Goal: Navigation & Orientation: Understand site structure

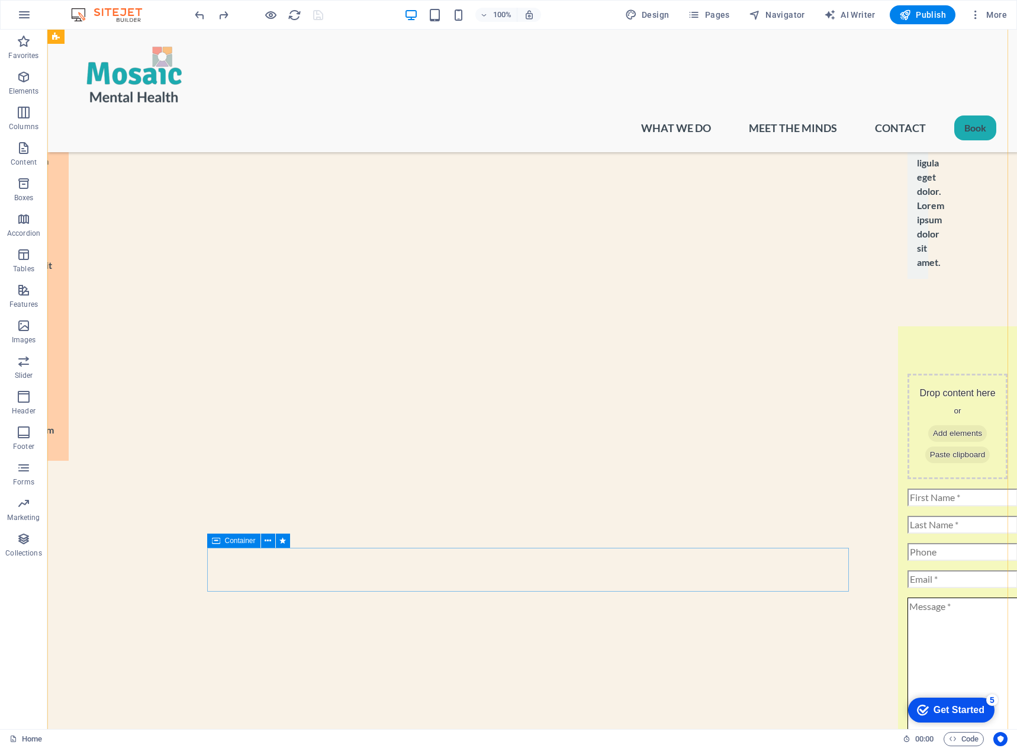
scroll to position [2724, 0]
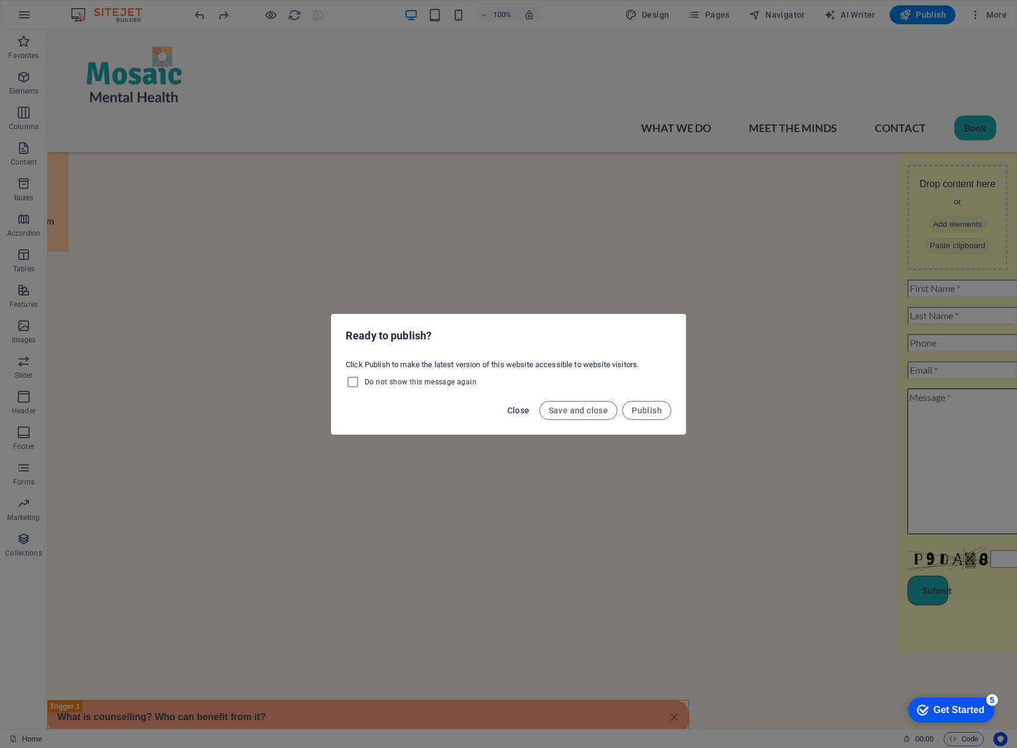
click at [519, 407] on span "Close" at bounding box center [519, 410] width 23 height 9
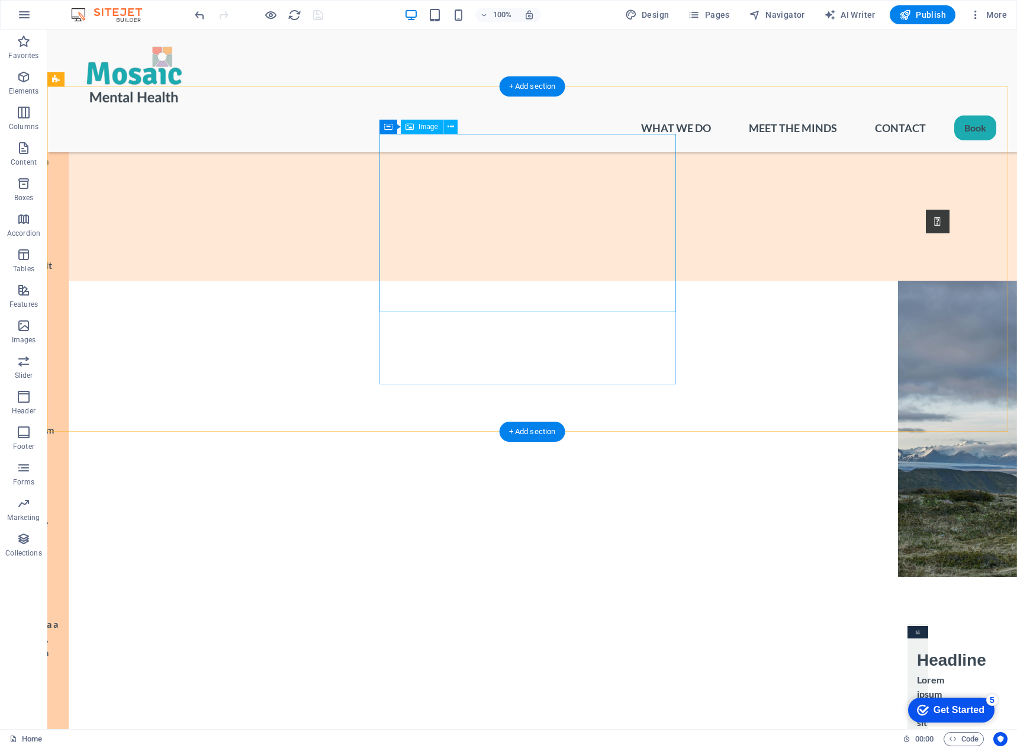
scroll to position [1177, 0]
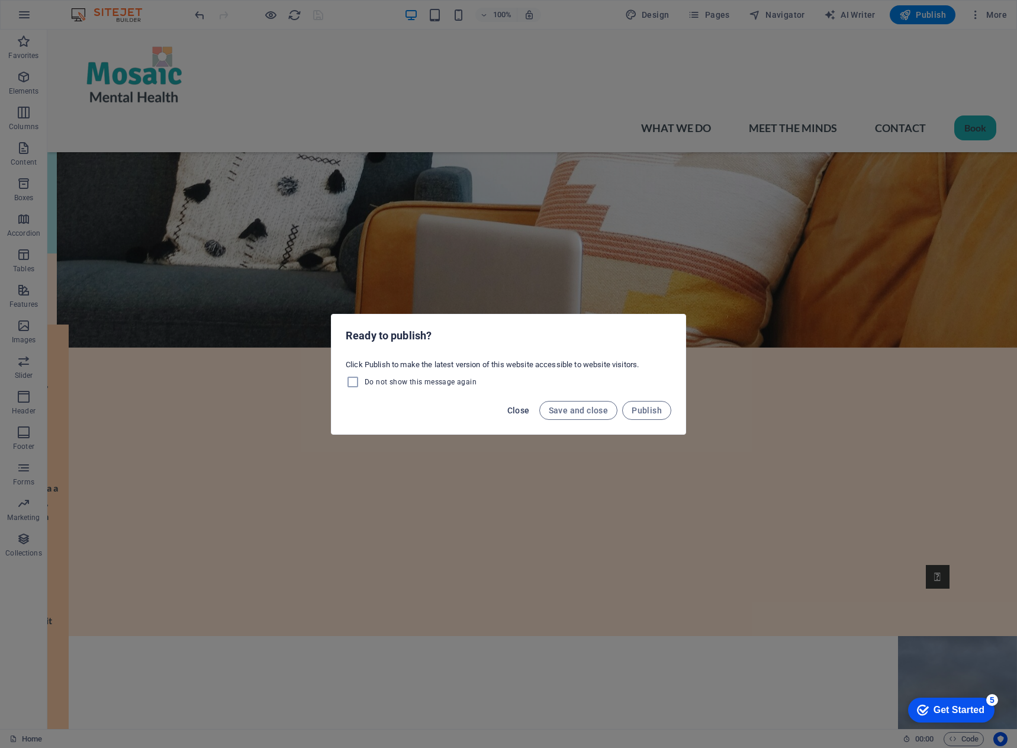
click at [513, 412] on span "Close" at bounding box center [519, 410] width 23 height 9
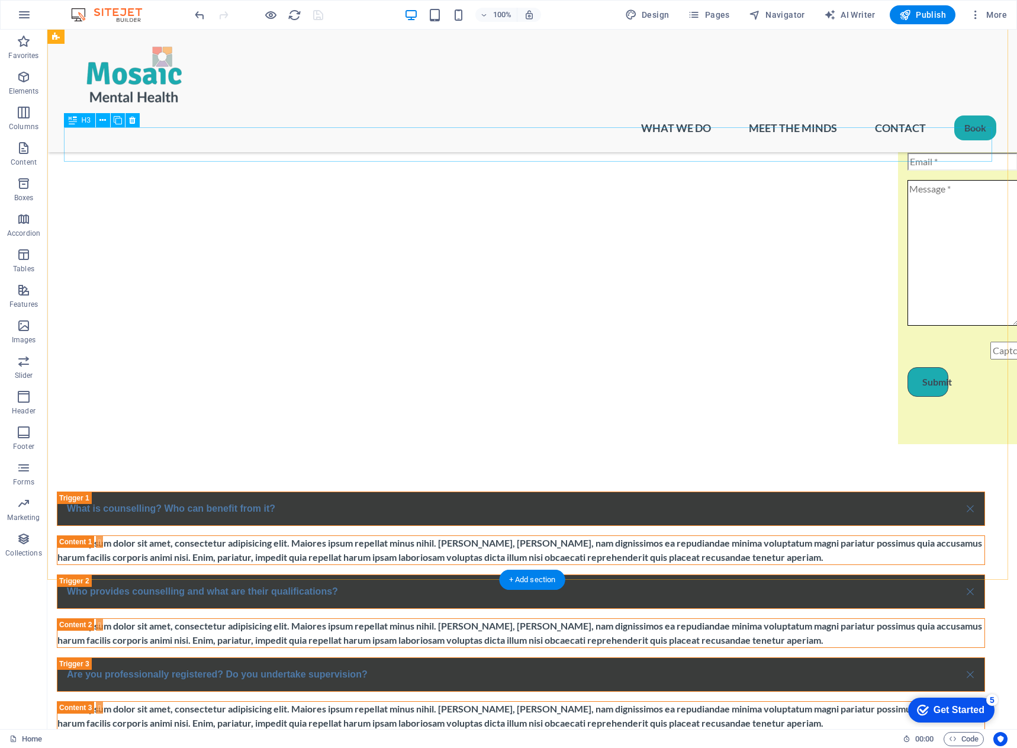
scroll to position [2953, 0]
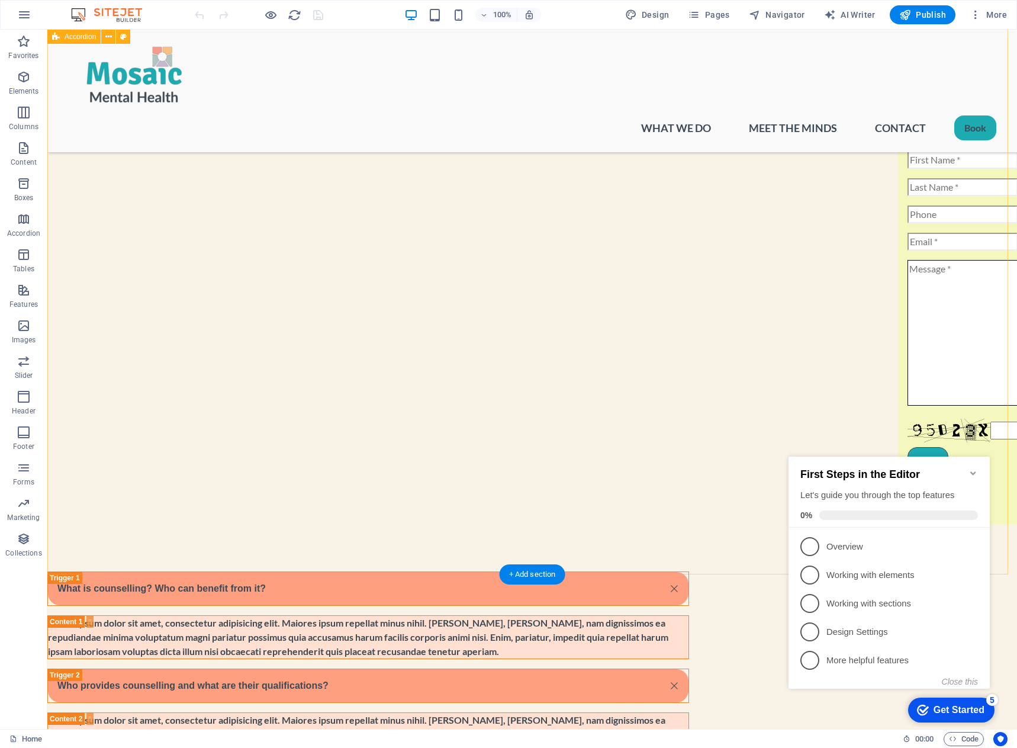
scroll to position [3079, 0]
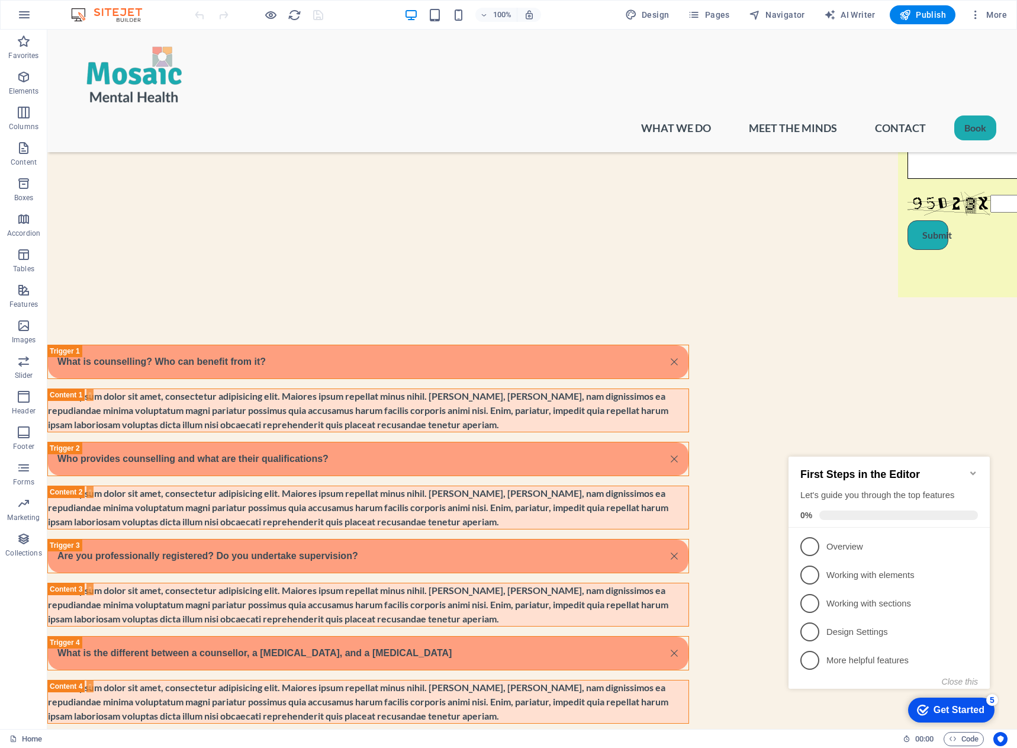
click at [975, 471] on icon "Minimize checklist" at bounding box center [973, 472] width 9 height 9
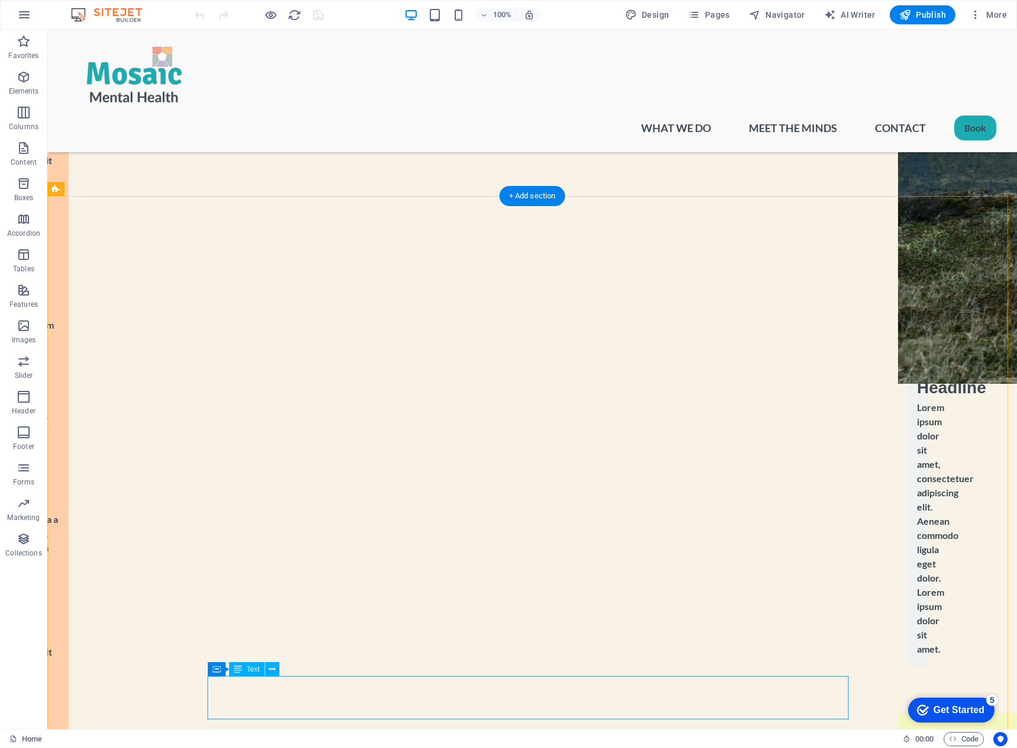
scroll to position [2236, 0]
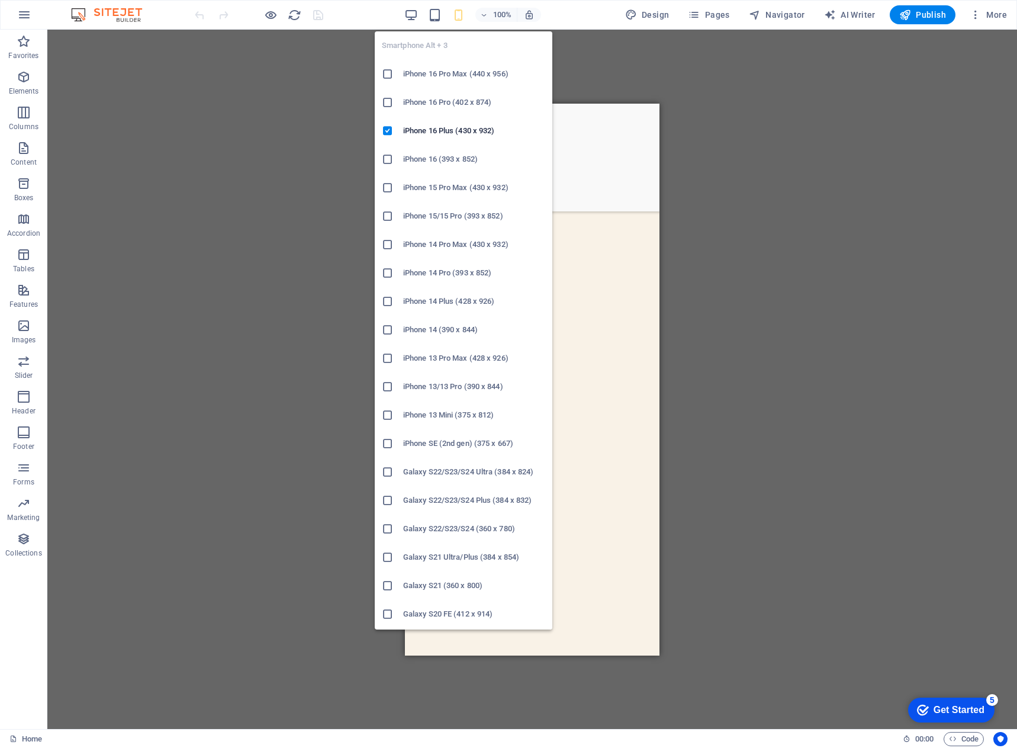
scroll to position [2310, 0]
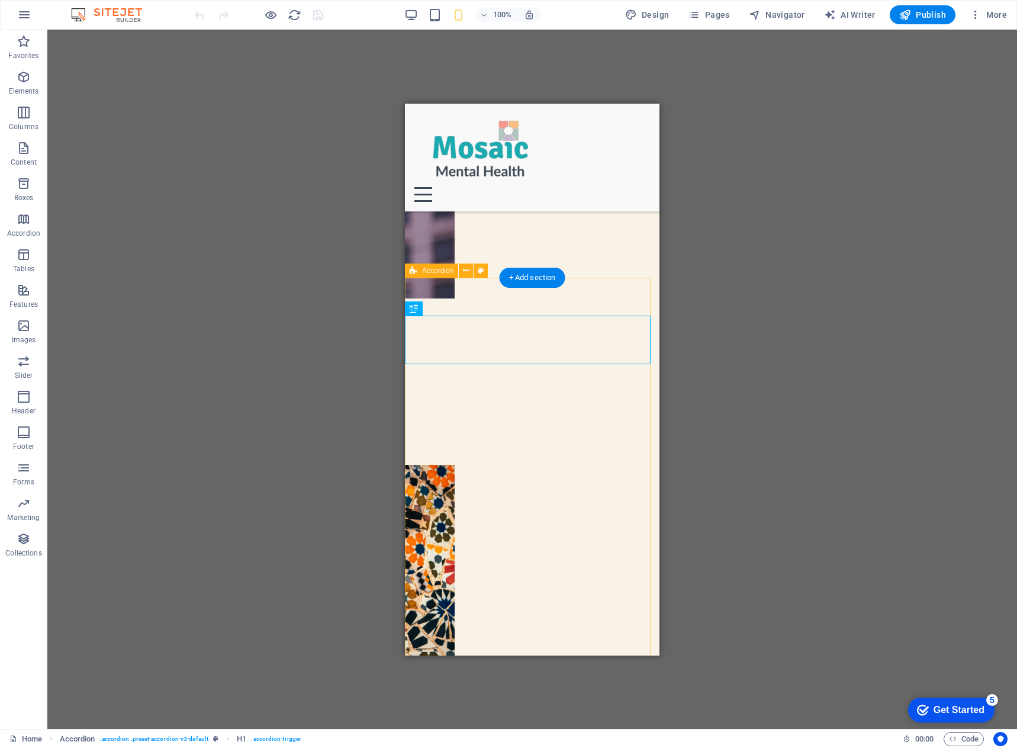
scroll to position [2606, 0]
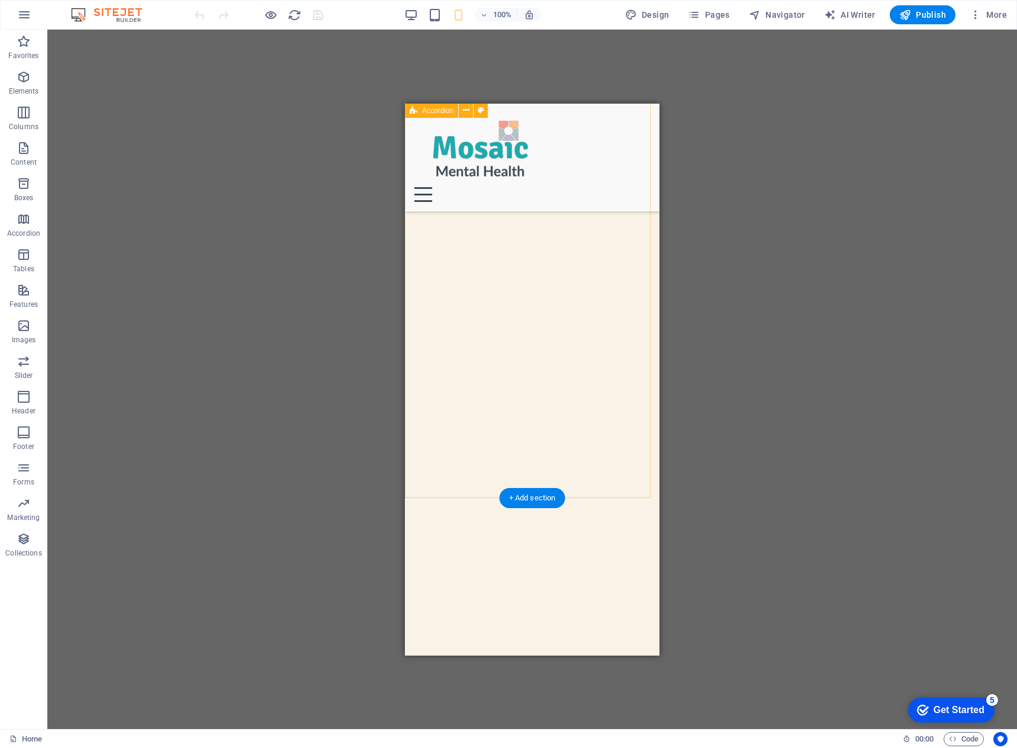
scroll to position [4432, 0]
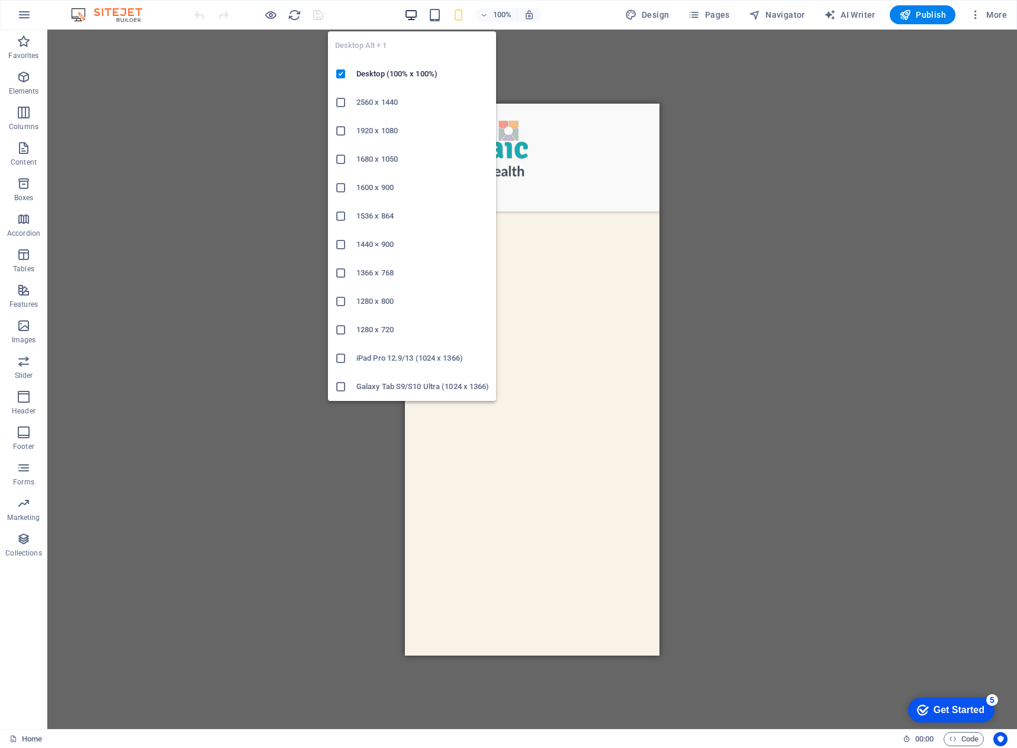
click at [417, 16] on icon "button" at bounding box center [411, 15] width 14 height 14
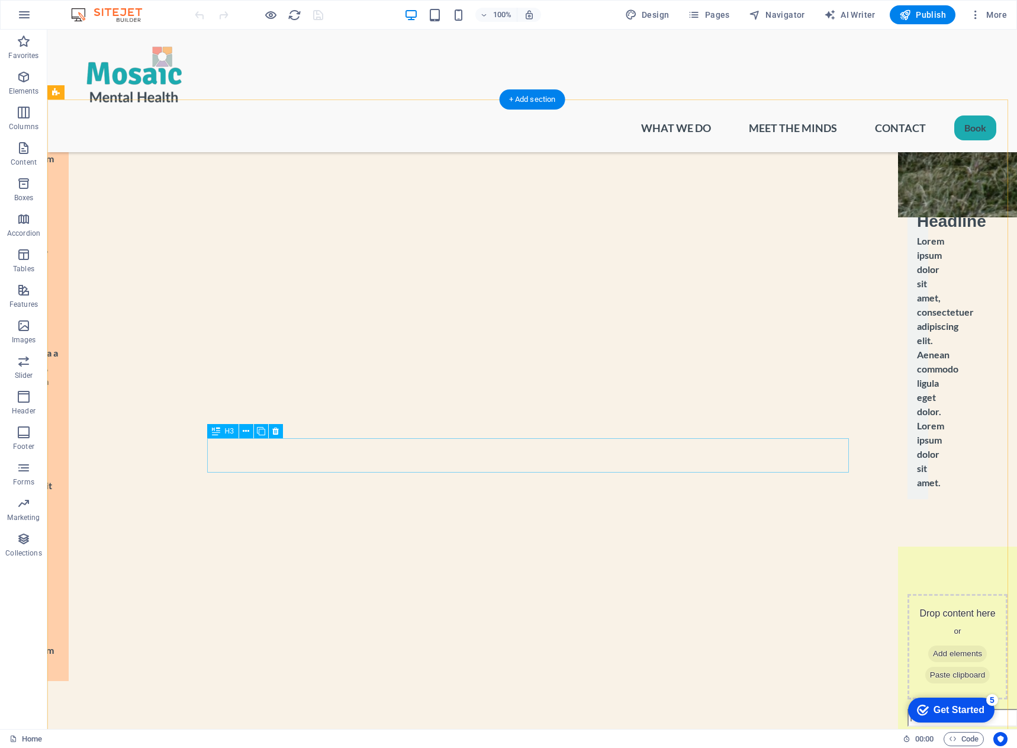
scroll to position [1939, 0]
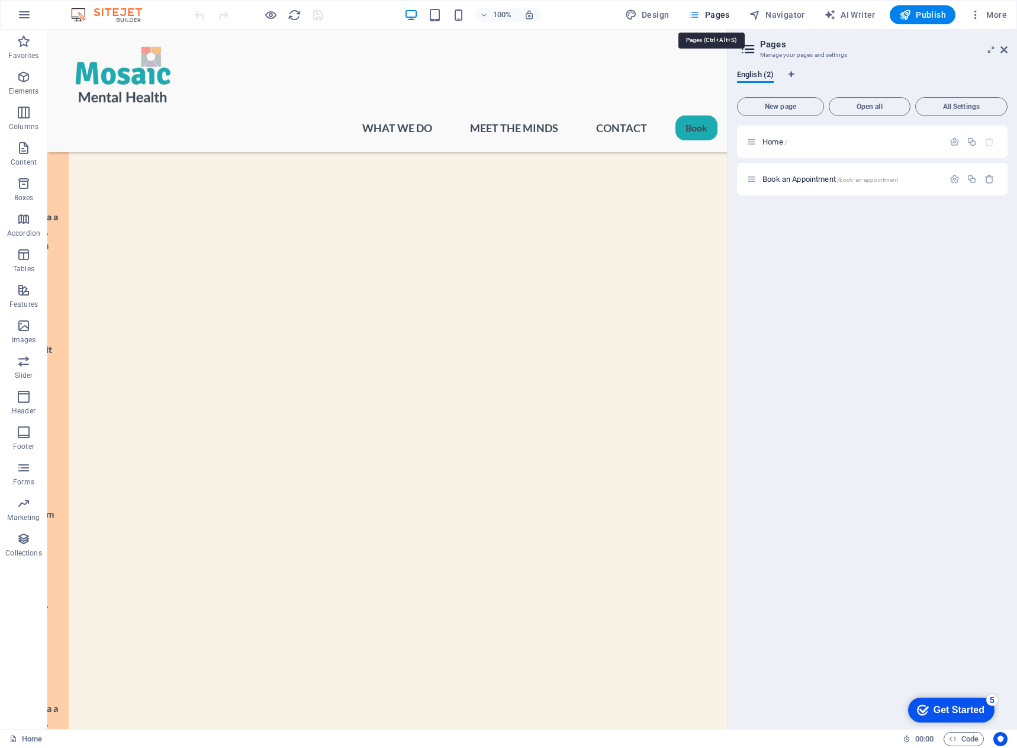
scroll to position [1899, 0]
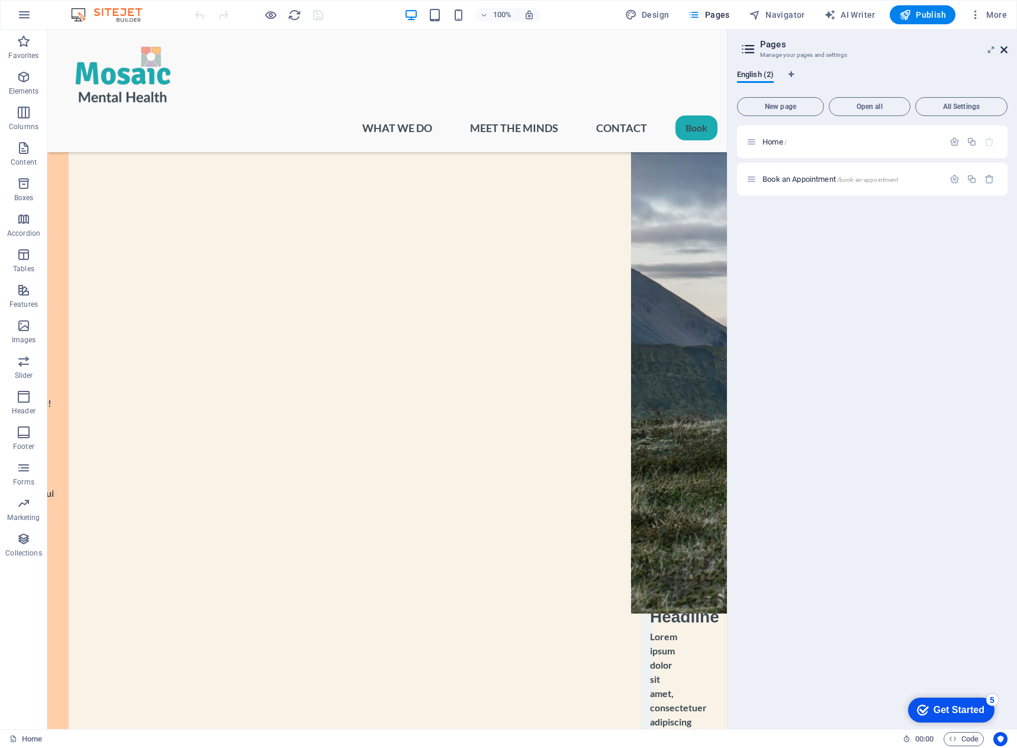
click at [1005, 49] on icon at bounding box center [1004, 49] width 7 height 9
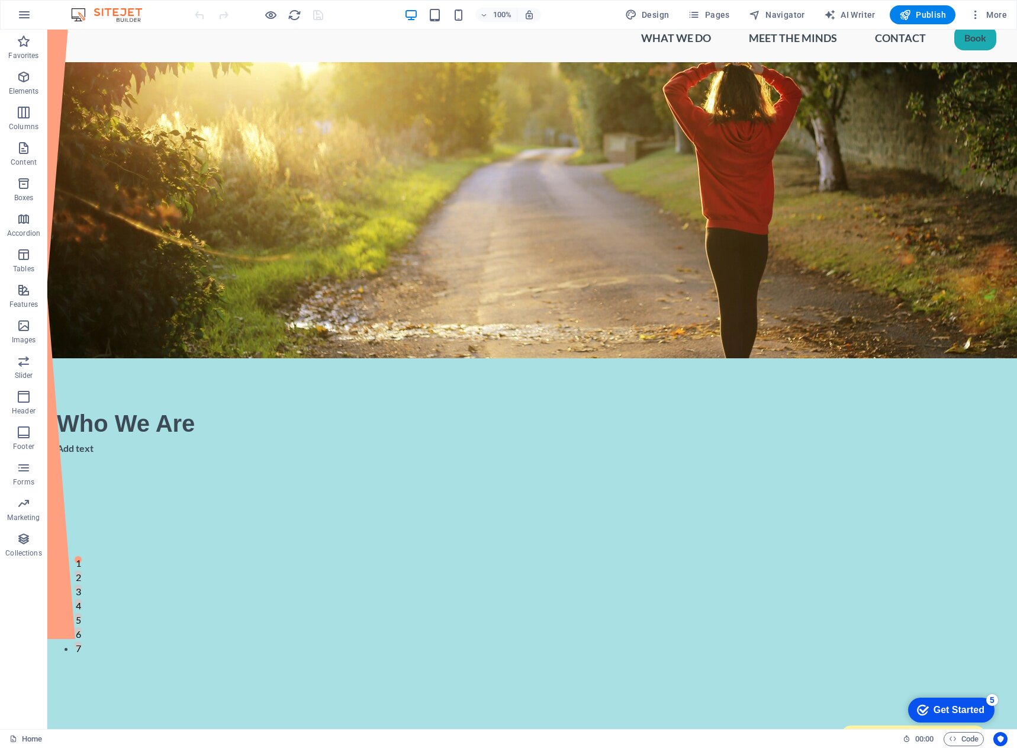
scroll to position [0, 0]
